Goal: Task Accomplishment & Management: Use online tool/utility

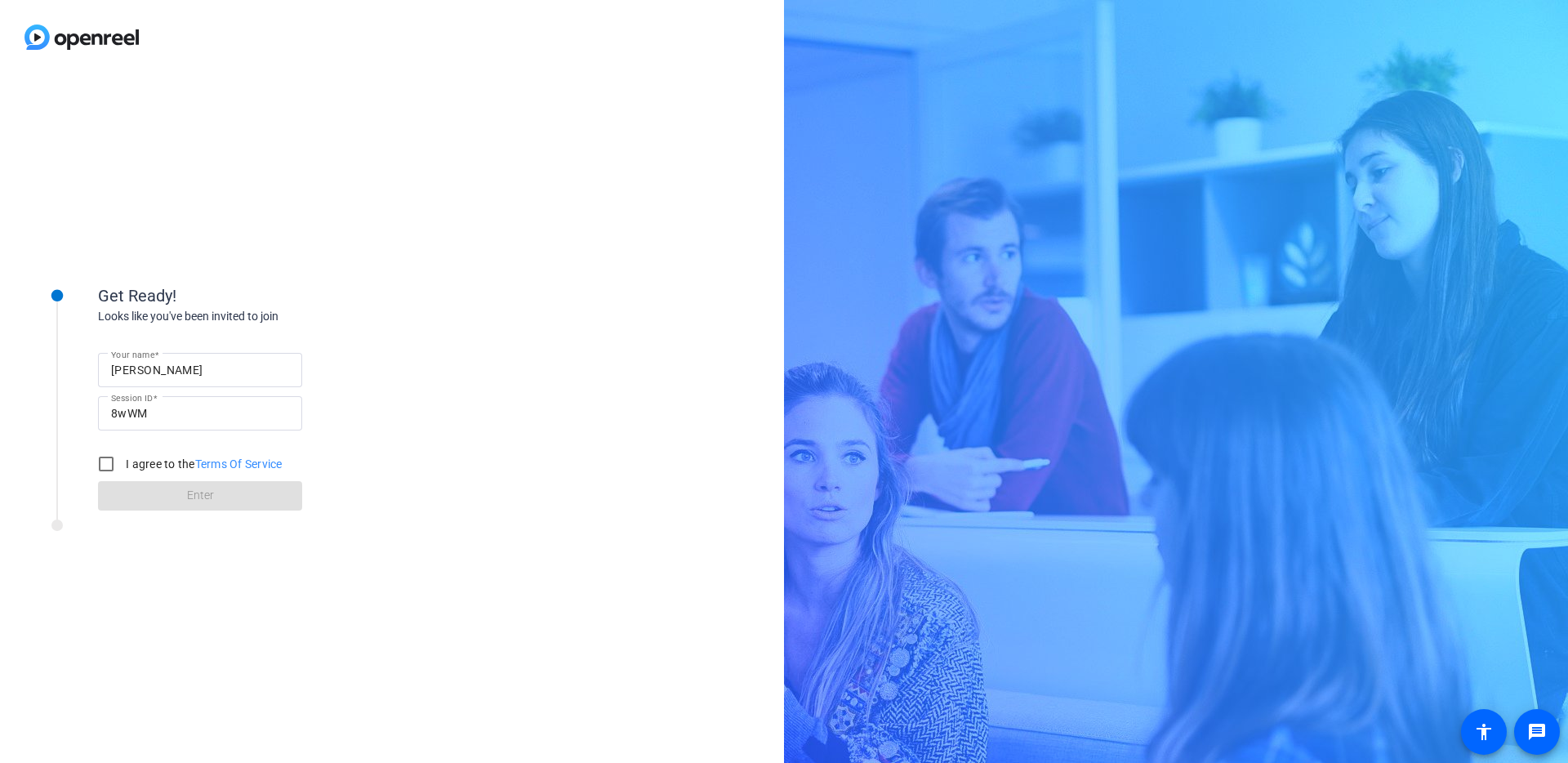
click at [216, 374] on input "[PERSON_NAME]" at bounding box center [199, 370] width 178 height 20
type input "[PERSON_NAME]"
click at [368, 408] on div "Your name [PERSON_NAME] Session ID 8wWM I agree to the Terms Of Service Enter" at bounding box center [261, 417] width 326 height 185
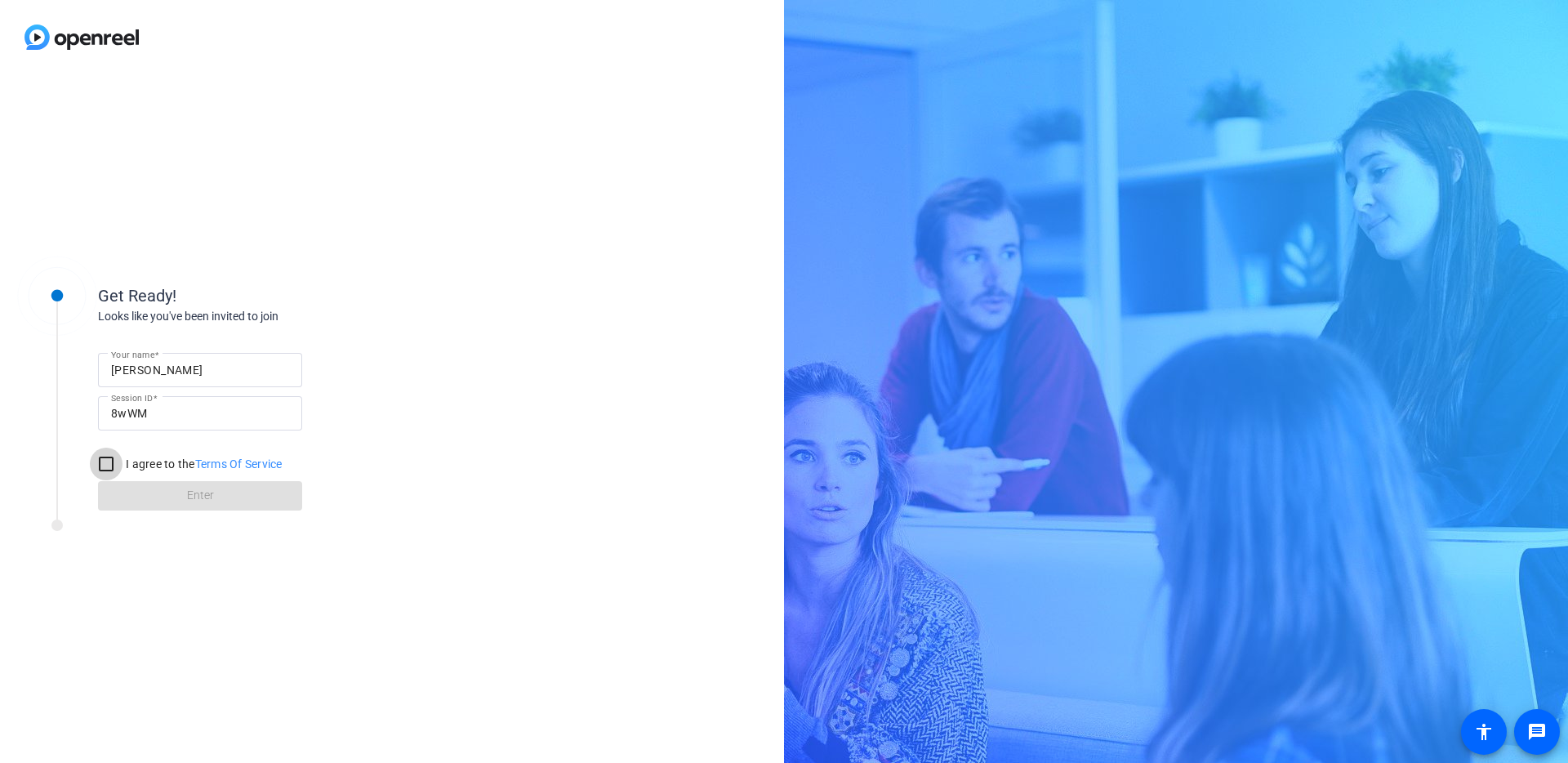
click at [107, 466] on input "I agree to the Terms Of Service" at bounding box center [106, 463] width 33 height 33
checkbox input "true"
click at [157, 480] on span at bounding box center [200, 496] width 204 height 39
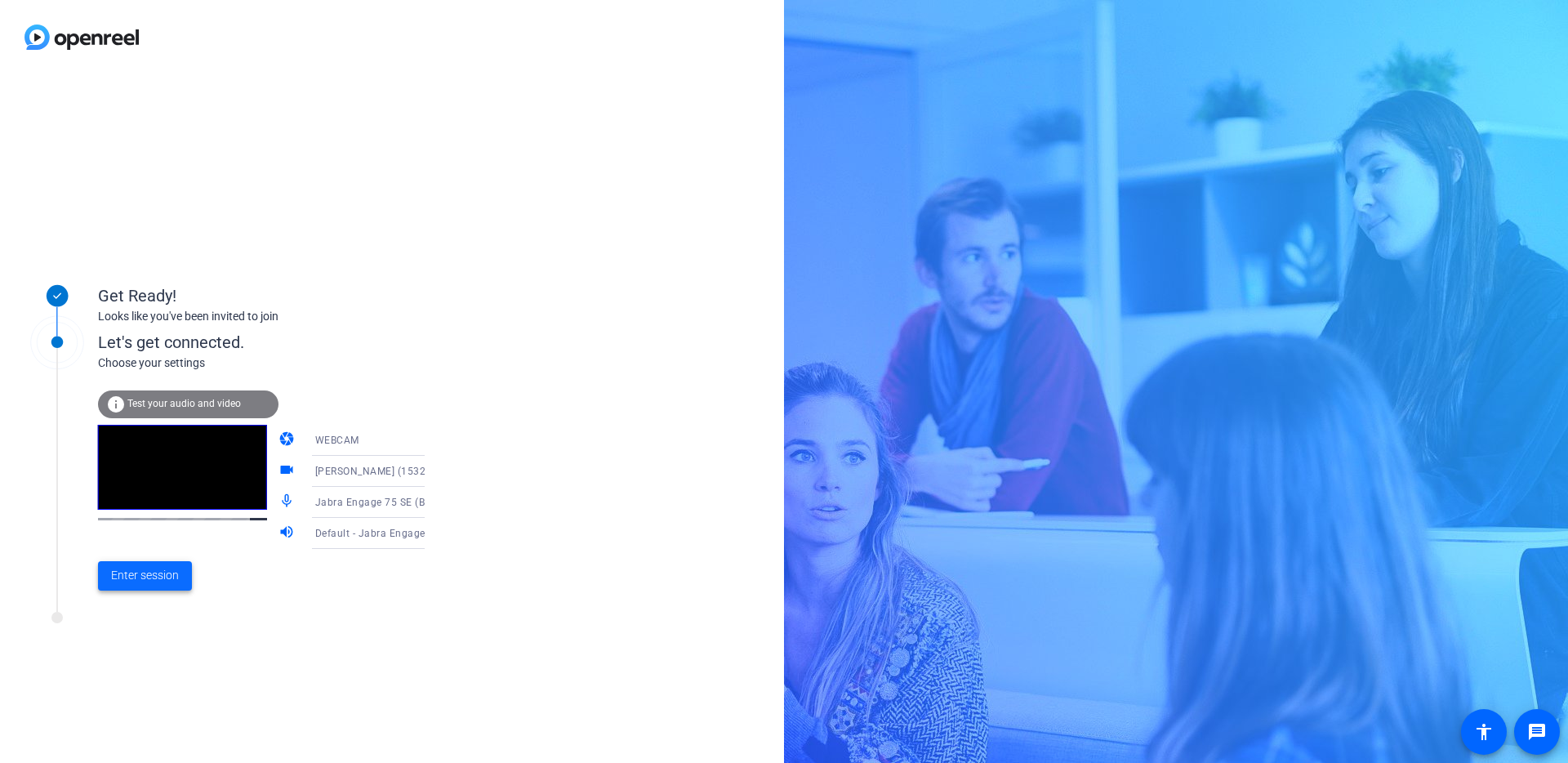
click at [173, 577] on span "Enter session" at bounding box center [145, 575] width 68 height 17
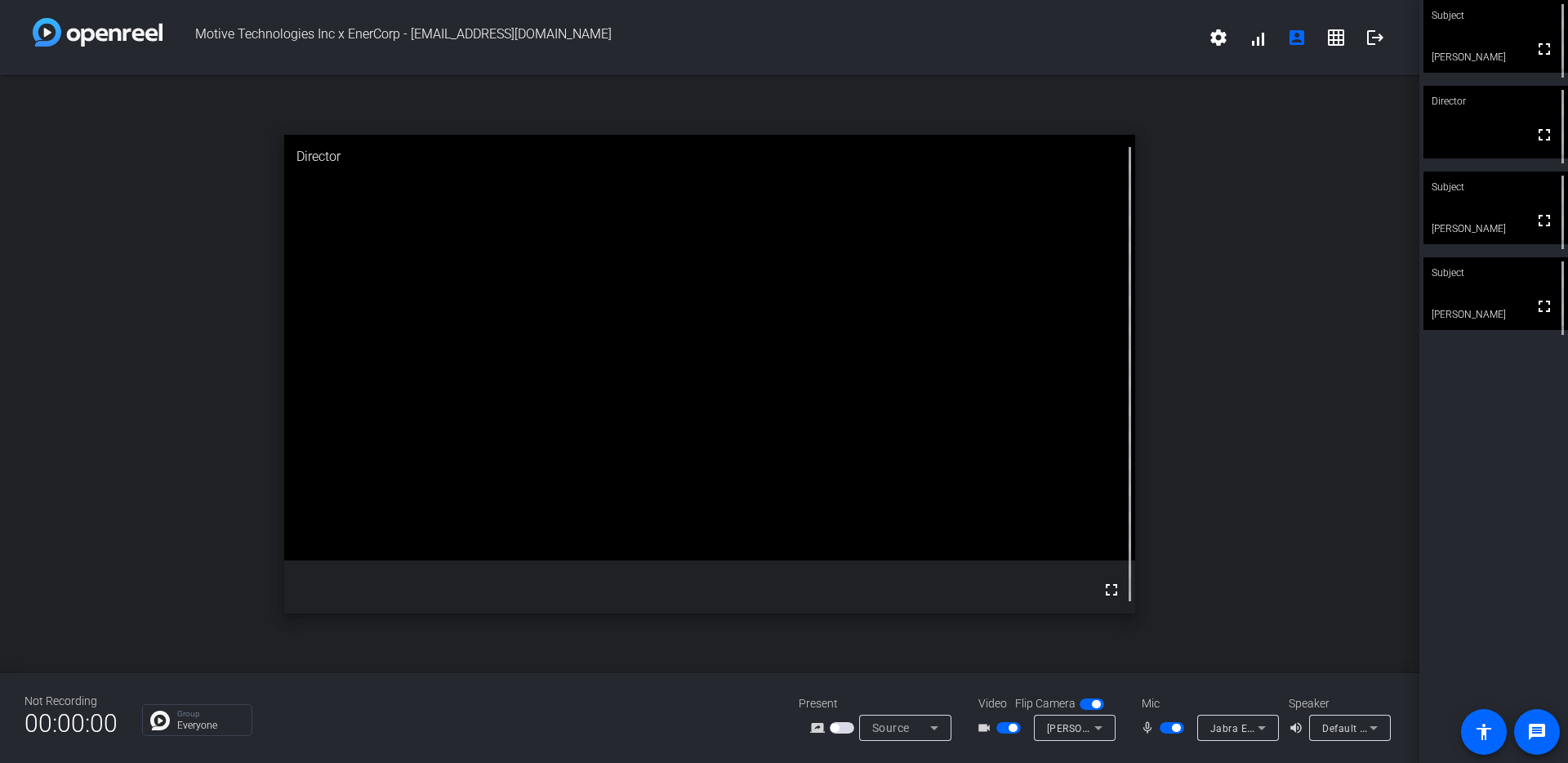
click at [1174, 726] on span "button" at bounding box center [1175, 727] width 8 height 8
click at [1164, 726] on span "button" at bounding box center [1164, 727] width 8 height 8
click at [1174, 726] on span "button" at bounding box center [1175, 727] width 8 height 8
click at [1016, 727] on span "button" at bounding box center [1012, 727] width 8 height 8
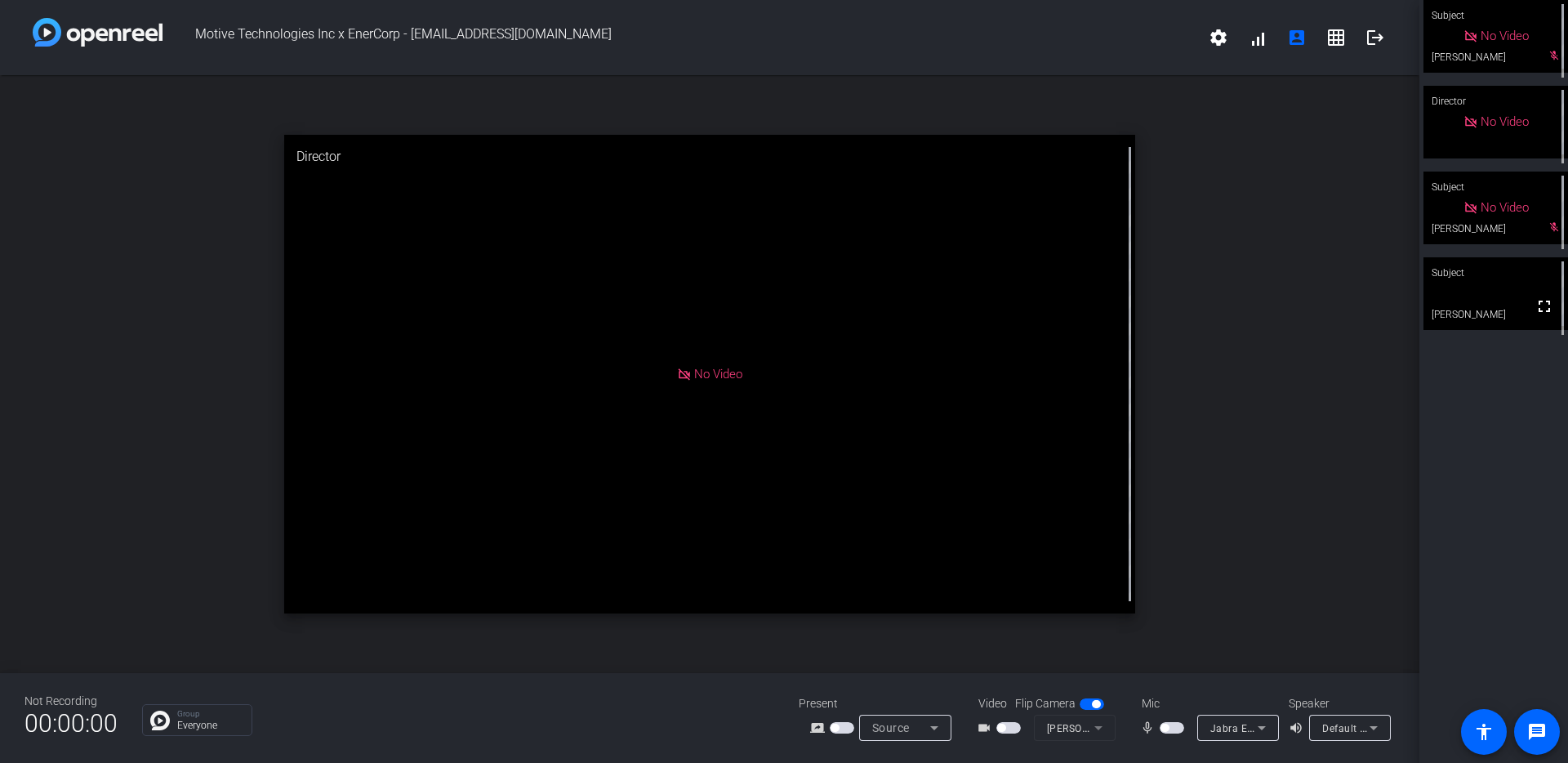
click at [1165, 733] on mat-slide-toggle at bounding box center [1173, 726] width 28 height 17
click at [1165, 727] on span "button" at bounding box center [1164, 727] width 8 height 8
click at [1175, 729] on span "button" at bounding box center [1175, 727] width 8 height 8
